Goal: Transaction & Acquisition: Obtain resource

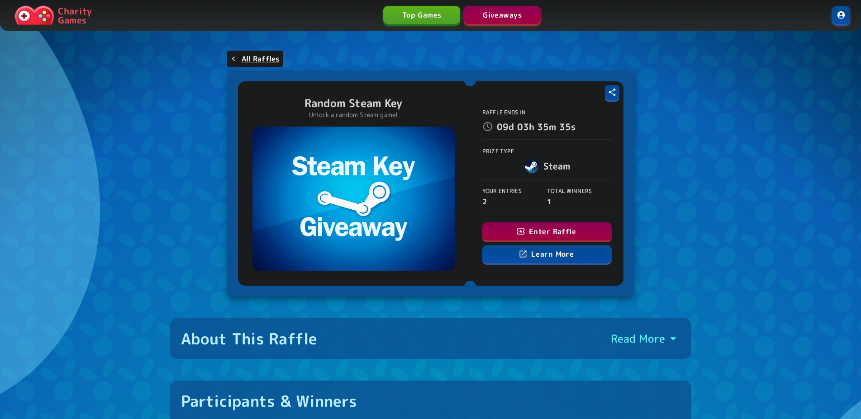
click at [504, 229] on button "Enter Raffle" at bounding box center [546, 232] width 129 height 18
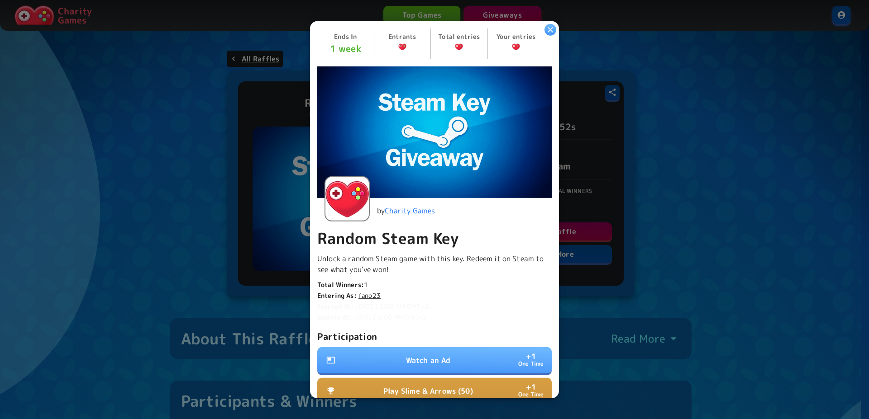
scroll to position [137, 0]
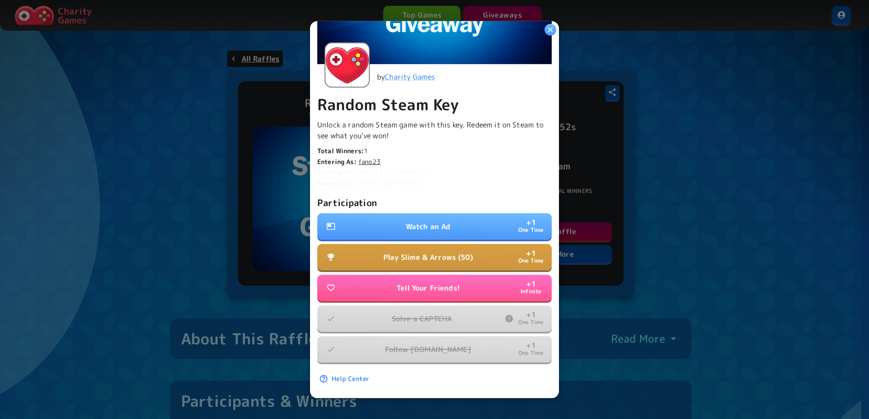
click at [451, 217] on button "Watch an Ad + 1 One Time" at bounding box center [434, 227] width 234 height 26
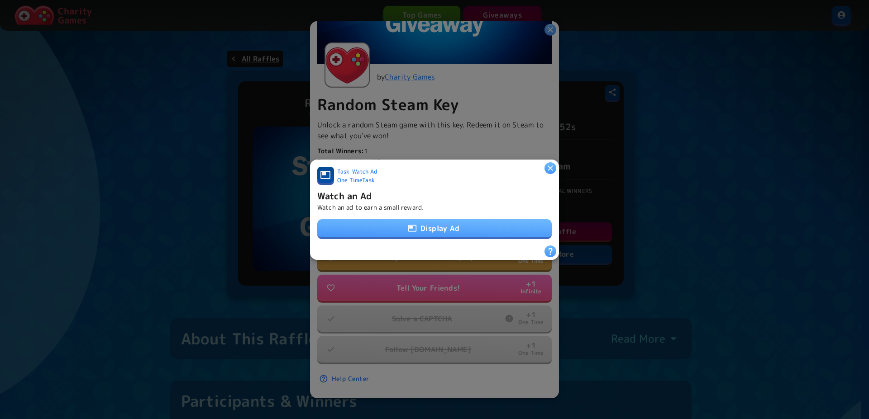
click at [449, 223] on button "Display Ad" at bounding box center [434, 228] width 234 height 18
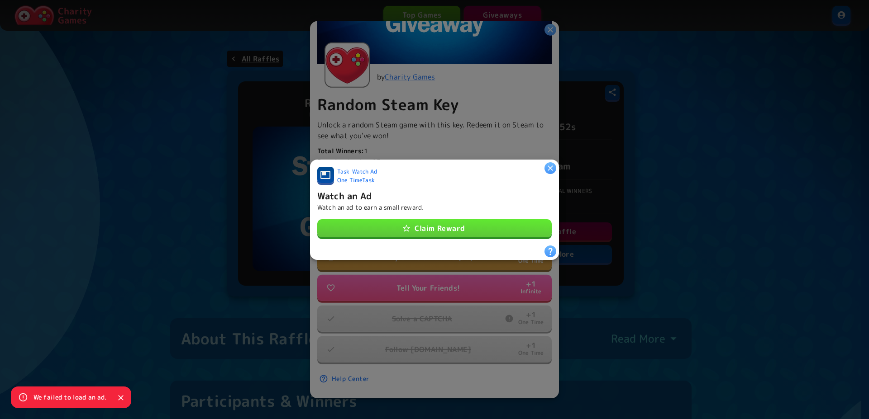
click at [401, 214] on div "Task - Watch Ad One Time Task Watch an Ad Watch an ad to earn a small reward. C…" at bounding box center [434, 205] width 234 height 79
click at [402, 227] on icon "button" at bounding box center [406, 228] width 9 height 9
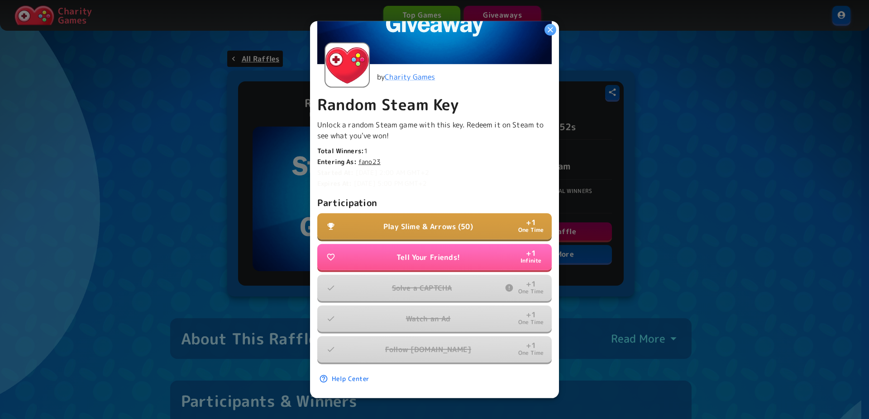
click at [464, 214] on button "Play Slime & Arrows (50) + 1 One Time" at bounding box center [434, 227] width 234 height 26
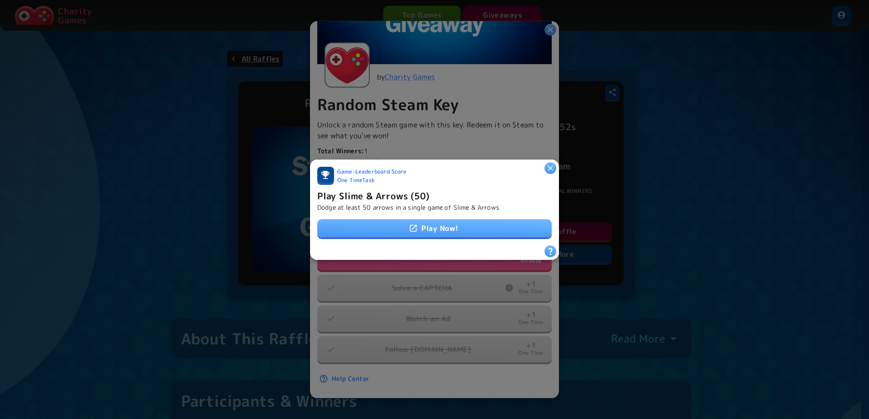
click at [462, 219] on link "Play Now!" at bounding box center [434, 228] width 234 height 18
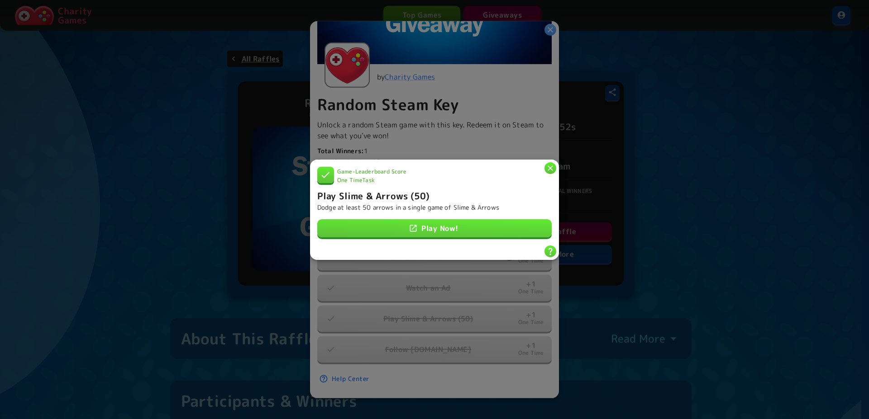
click at [432, 229] on link "Play Now!" at bounding box center [434, 228] width 234 height 18
click at [550, 169] on button "button" at bounding box center [550, 168] width 12 height 12
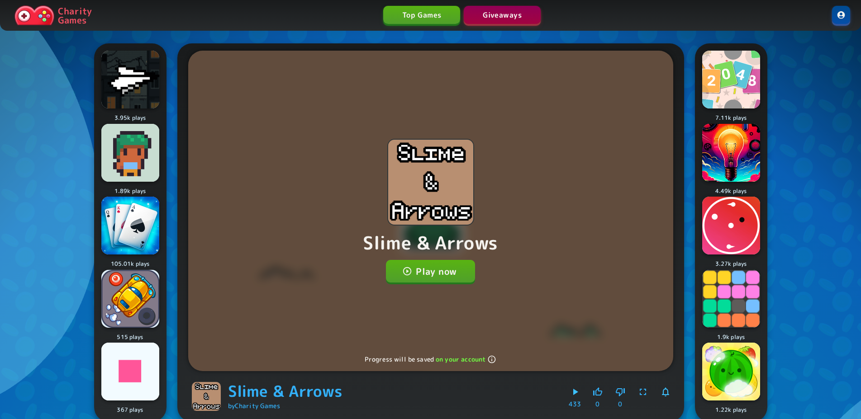
click at [418, 283] on button "Play now" at bounding box center [430, 271] width 89 height 23
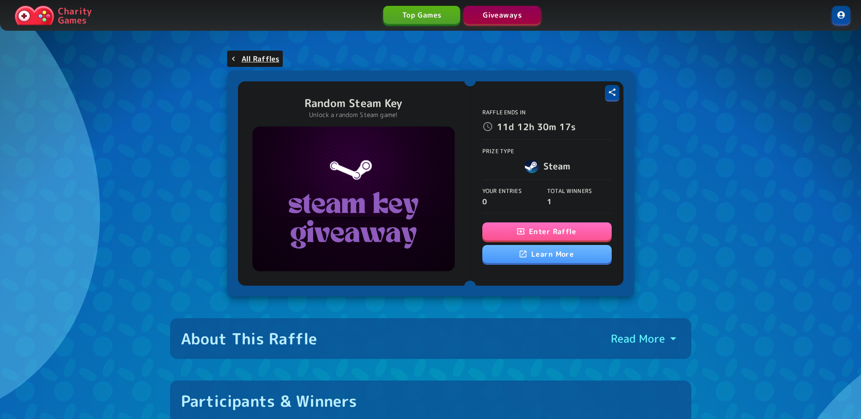
click at [538, 224] on div "Enter Raffle Learn More" at bounding box center [546, 244] width 129 height 42
click at [549, 229] on button "Enter Raffle" at bounding box center [546, 232] width 129 height 18
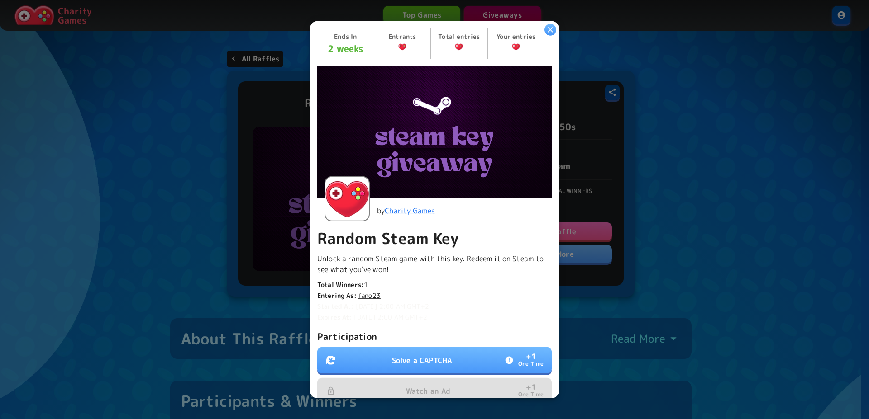
click at [423, 348] on button "Solve a CAPTCHA + 1 One Time" at bounding box center [434, 360] width 234 height 26
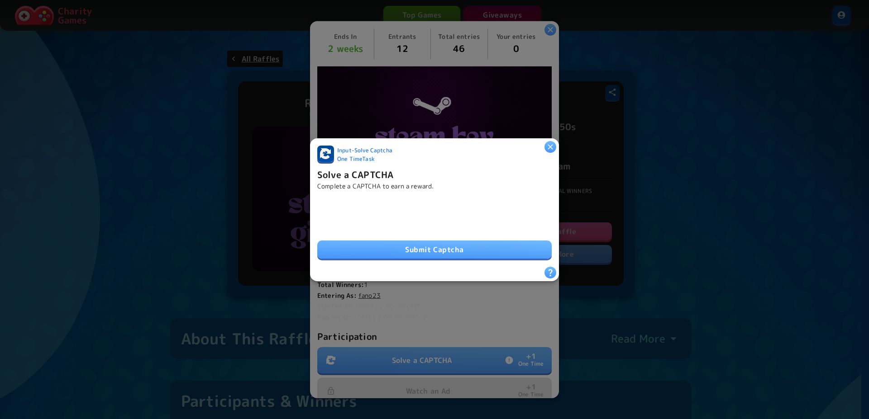
click at [442, 252] on button "Submit Captcha" at bounding box center [434, 250] width 234 height 18
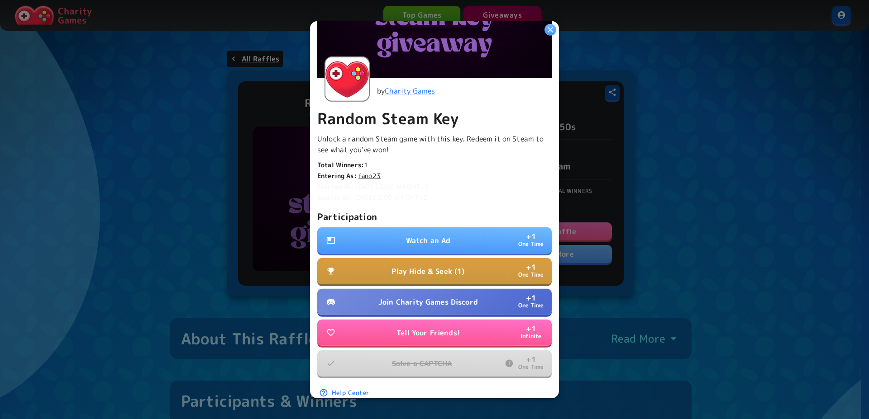
scroll to position [123, 0]
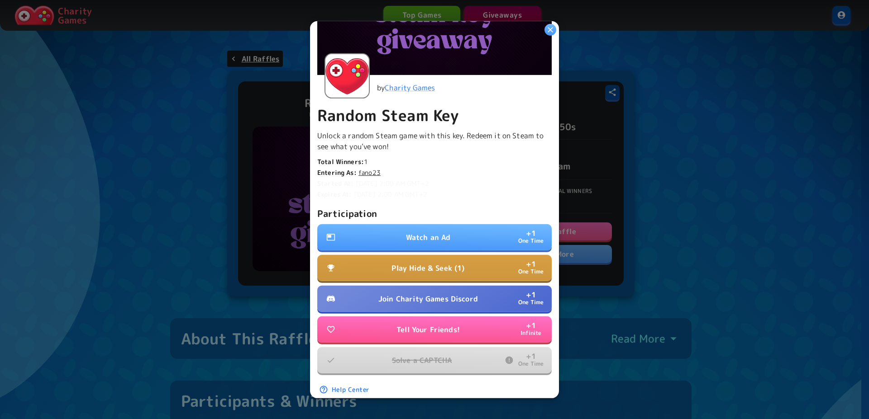
click at [388, 295] on p "Join Charity Games Discord" at bounding box center [428, 299] width 100 height 11
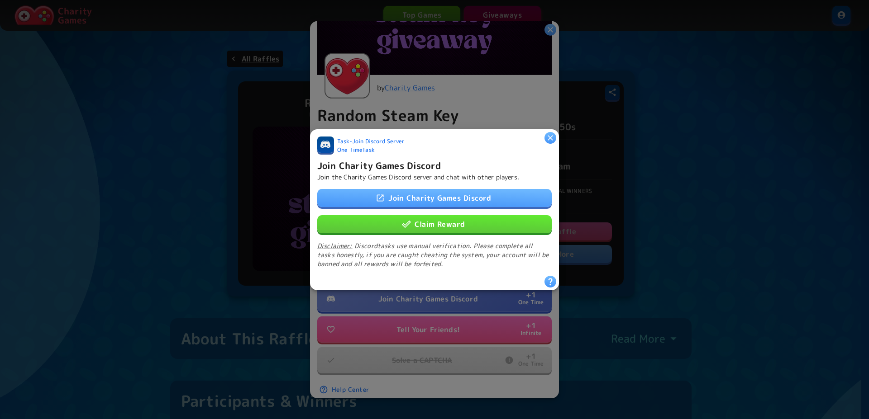
click at [423, 223] on button "Claim Reward" at bounding box center [434, 224] width 234 height 18
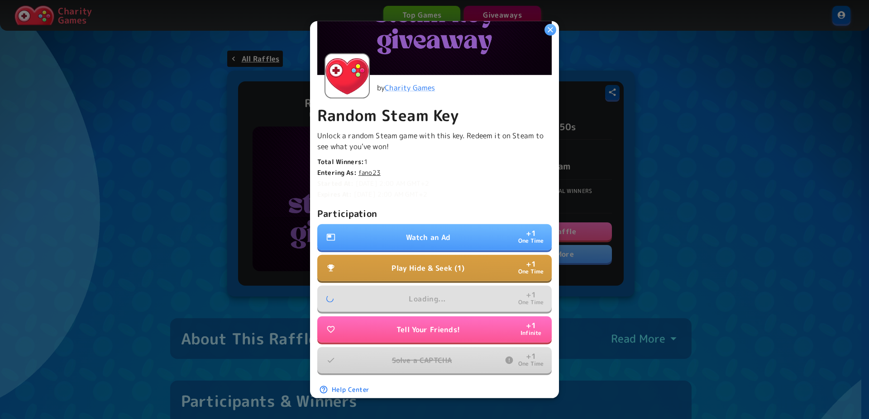
click at [418, 232] on p "Watch an Ad" at bounding box center [428, 237] width 45 height 11
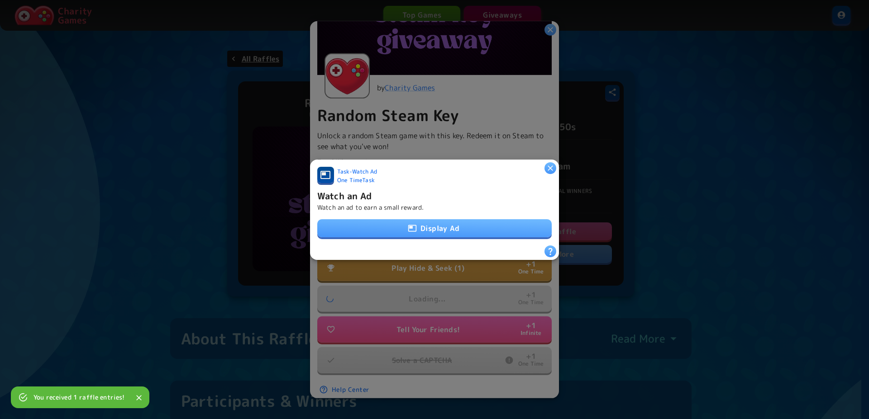
click at [417, 229] on button "Display Ad" at bounding box center [434, 228] width 234 height 18
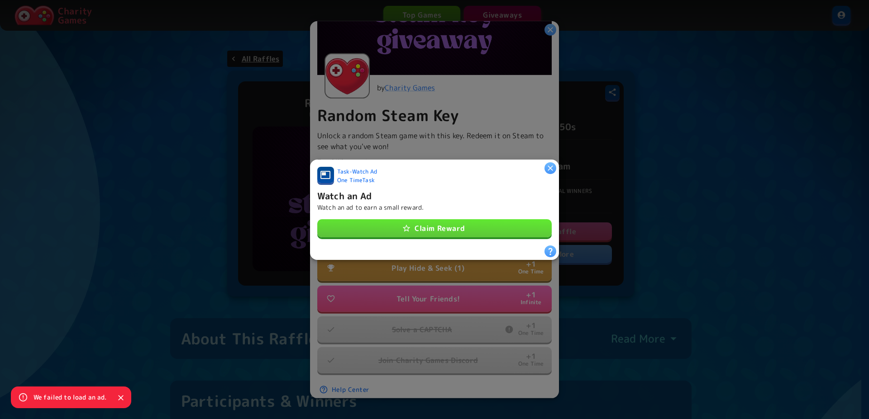
click at [451, 229] on button "Claim Reward" at bounding box center [434, 228] width 234 height 18
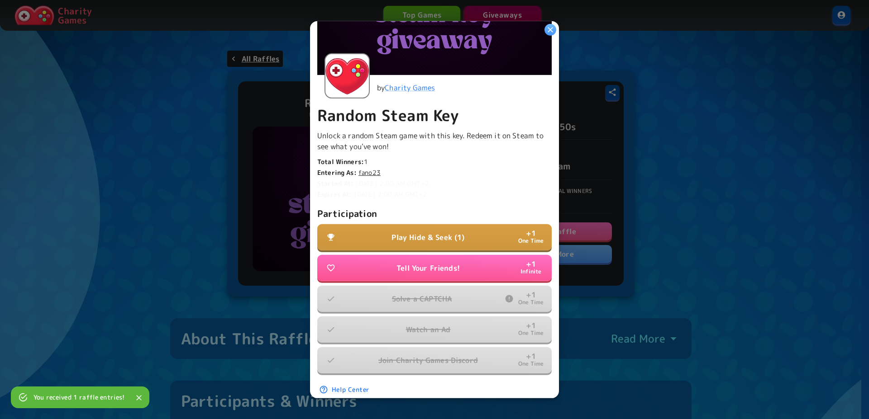
click at [446, 238] on p "Play Hide & Seek (1)" at bounding box center [427, 237] width 73 height 11
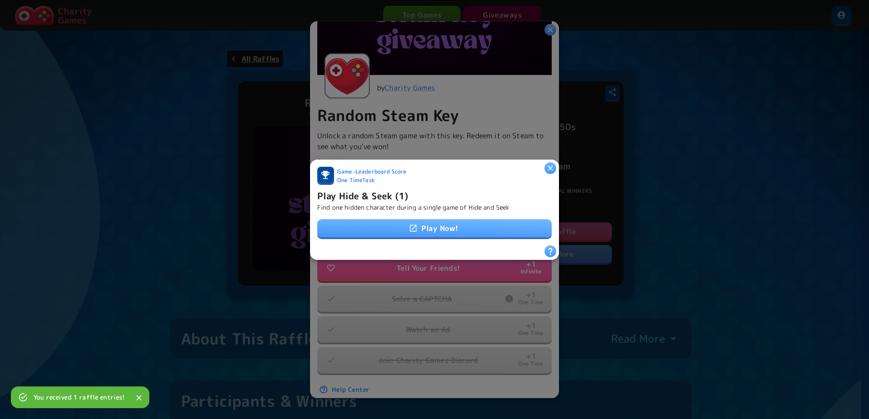
click at [436, 228] on link "Play Now!" at bounding box center [434, 228] width 234 height 18
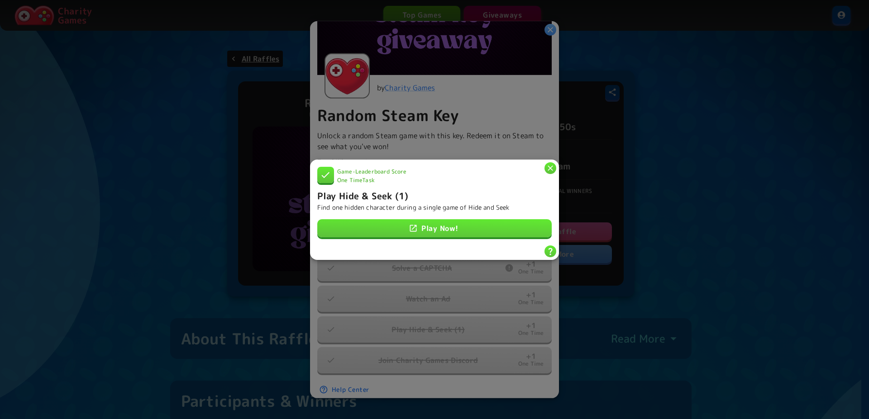
click at [551, 163] on icon "button" at bounding box center [550, 167] width 9 height 9
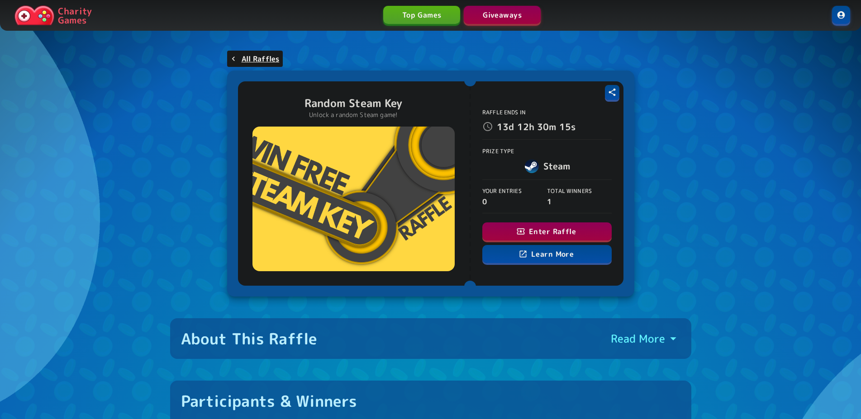
click at [539, 229] on button "Enter Raffle" at bounding box center [546, 232] width 129 height 18
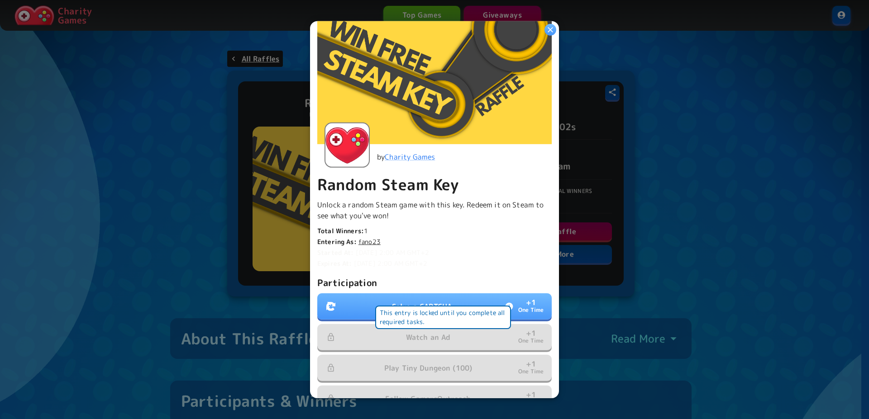
scroll to position [123, 0]
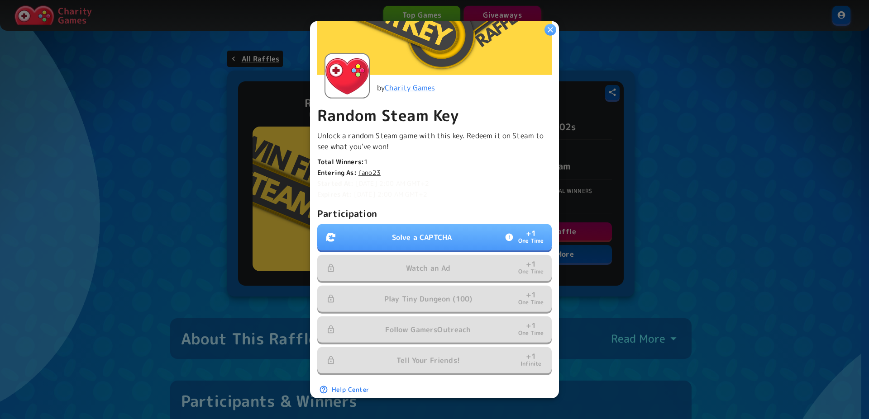
click at [425, 239] on button "Solve a CAPTCHA + 1 One Time" at bounding box center [434, 237] width 234 height 26
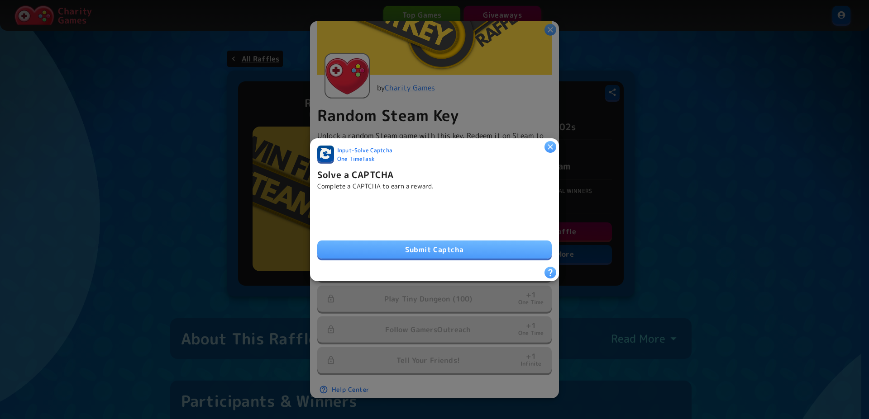
click at [452, 248] on button "Submit Captcha" at bounding box center [434, 250] width 234 height 18
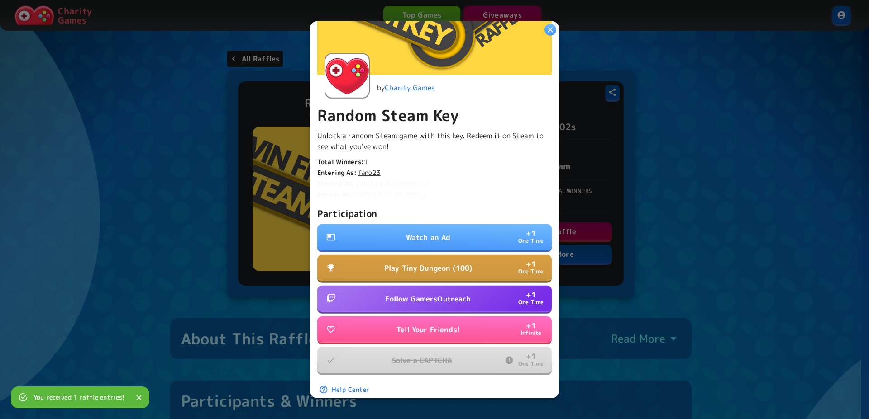
click at [480, 225] on button "Watch an Ad + 1 One Time" at bounding box center [434, 237] width 234 height 26
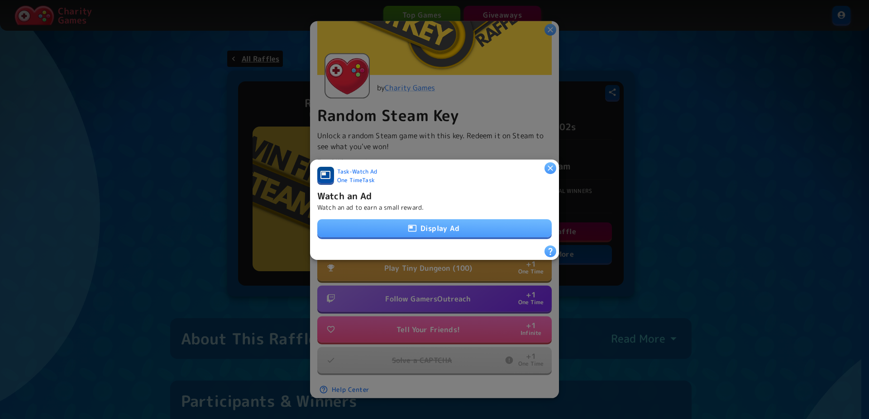
click at [480, 225] on button "Display Ad" at bounding box center [434, 228] width 234 height 18
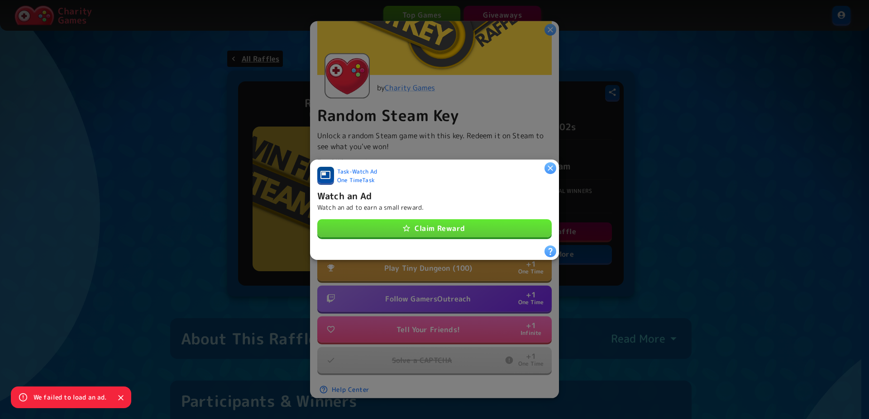
click at [481, 224] on button "Claim Reward" at bounding box center [434, 228] width 234 height 18
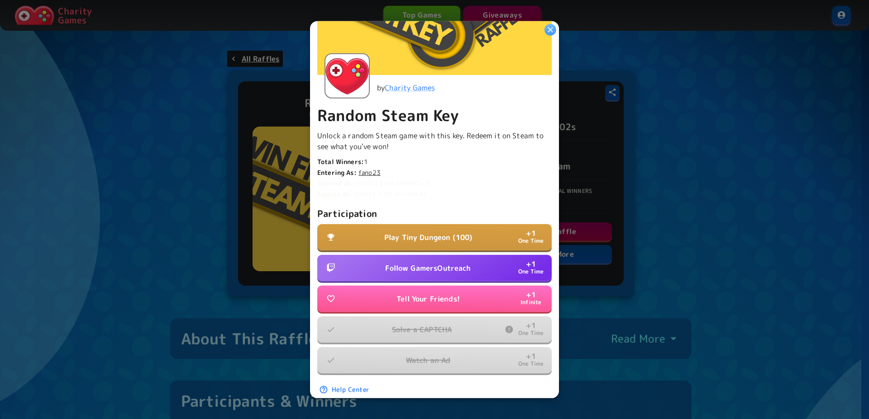
click at [429, 265] on p "Follow GamersOutreach" at bounding box center [428, 268] width 86 height 11
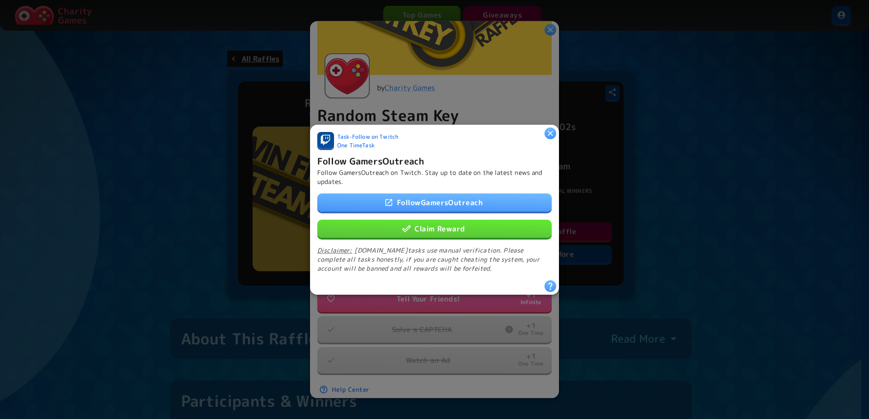
click at [442, 223] on button "Claim Reward" at bounding box center [434, 228] width 234 height 18
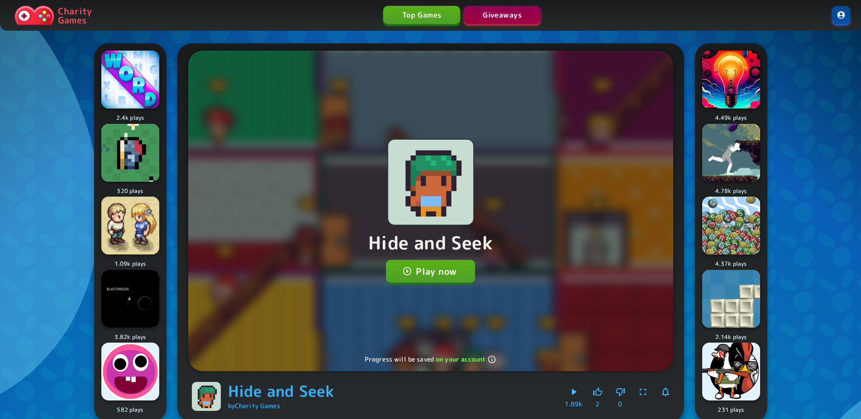
click at [436, 269] on button "Play now" at bounding box center [430, 271] width 89 height 23
